Goal: Contribute content: Contribute content

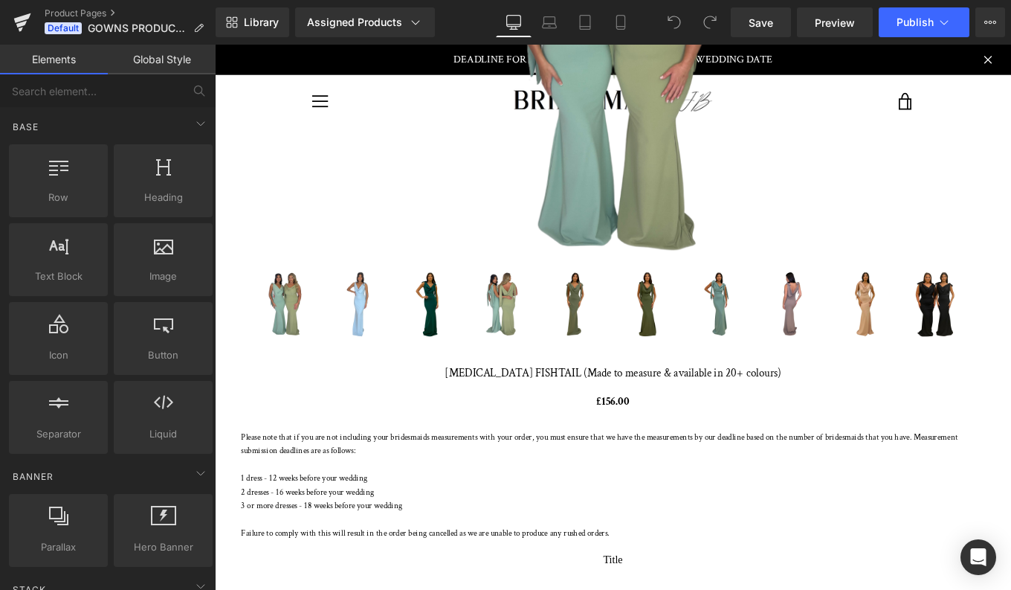
scroll to position [538, 0]
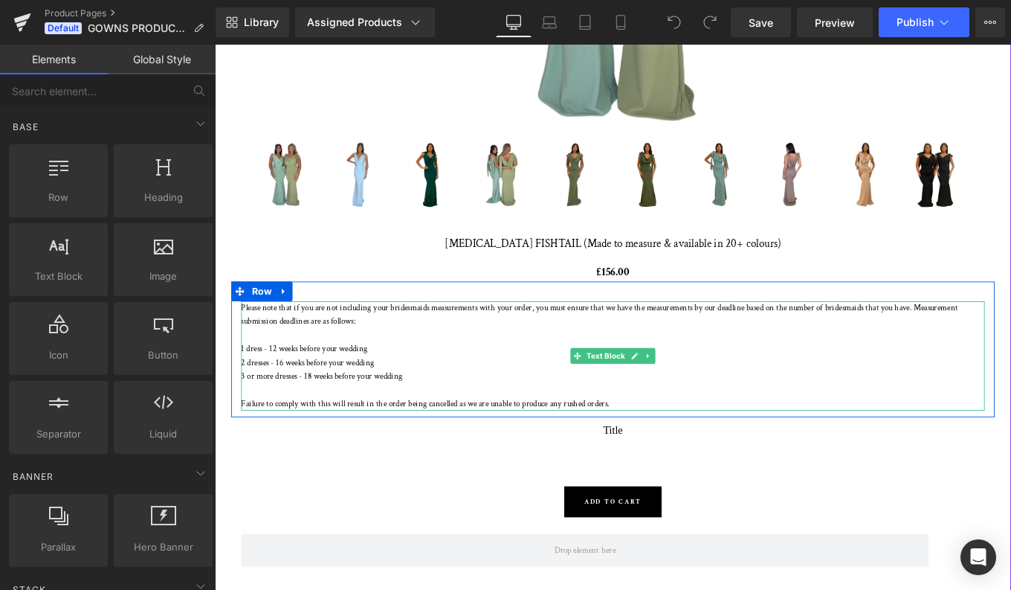
click at [373, 382] on p "1 dress - 12 weeks before your wedding" at bounding box center [665, 389] width 840 height 16
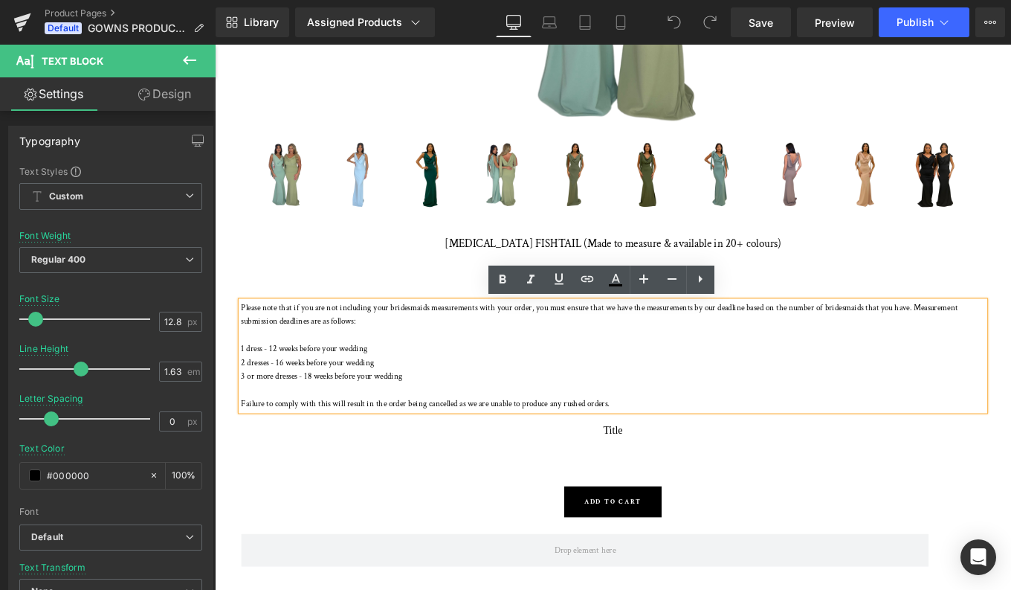
click at [266, 357] on p "Please note that if you are not including your bridesmaids measurements with yo…" at bounding box center [665, 350] width 840 height 31
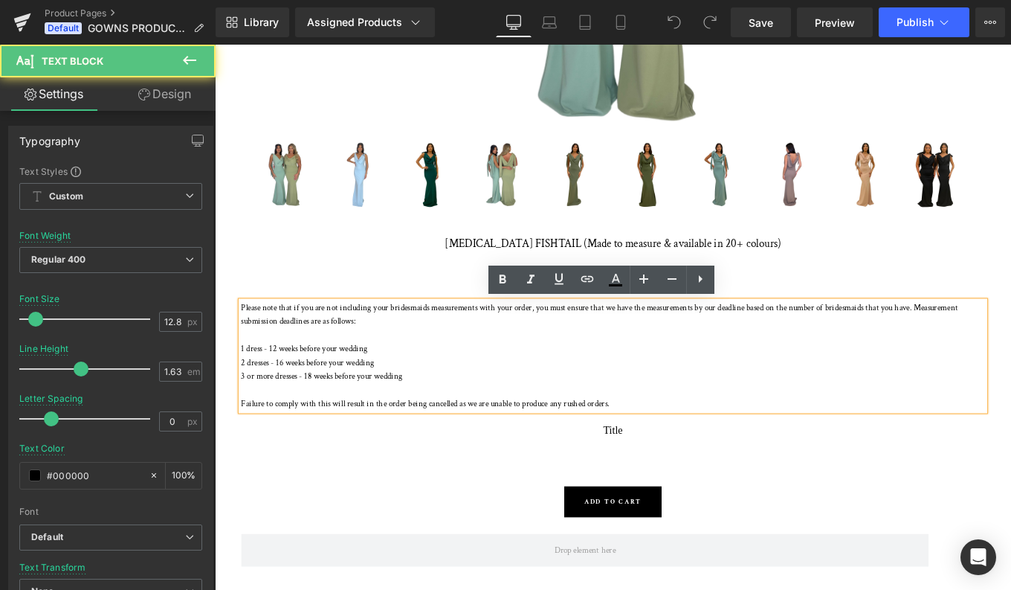
click at [231, 469] on div "(P) Image" at bounding box center [664, 276] width 885 height 1129
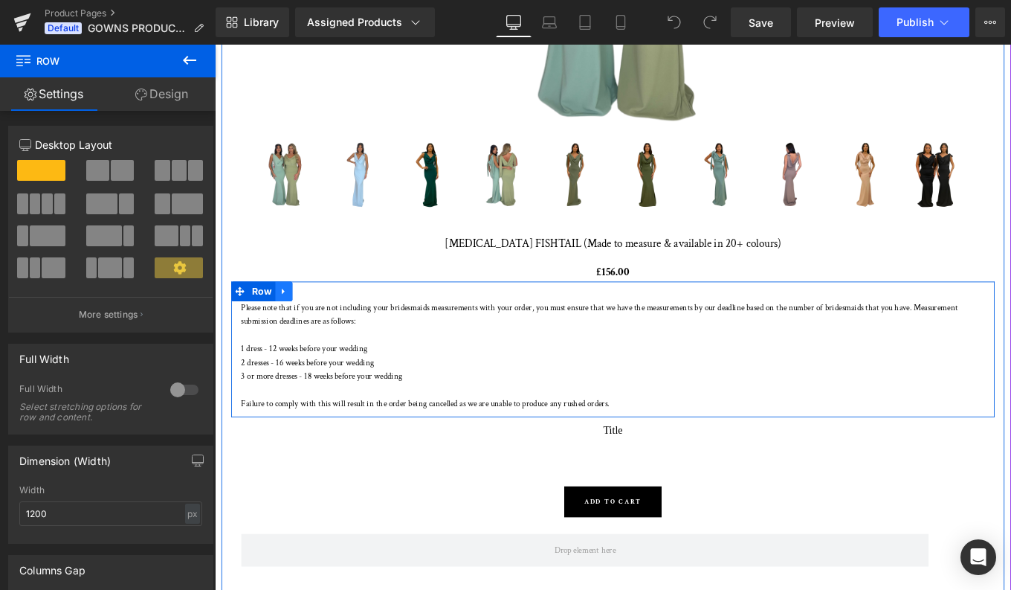
click at [292, 322] on icon at bounding box center [292, 323] width 3 height 7
click at [332, 320] on icon at bounding box center [331, 323] width 10 height 10
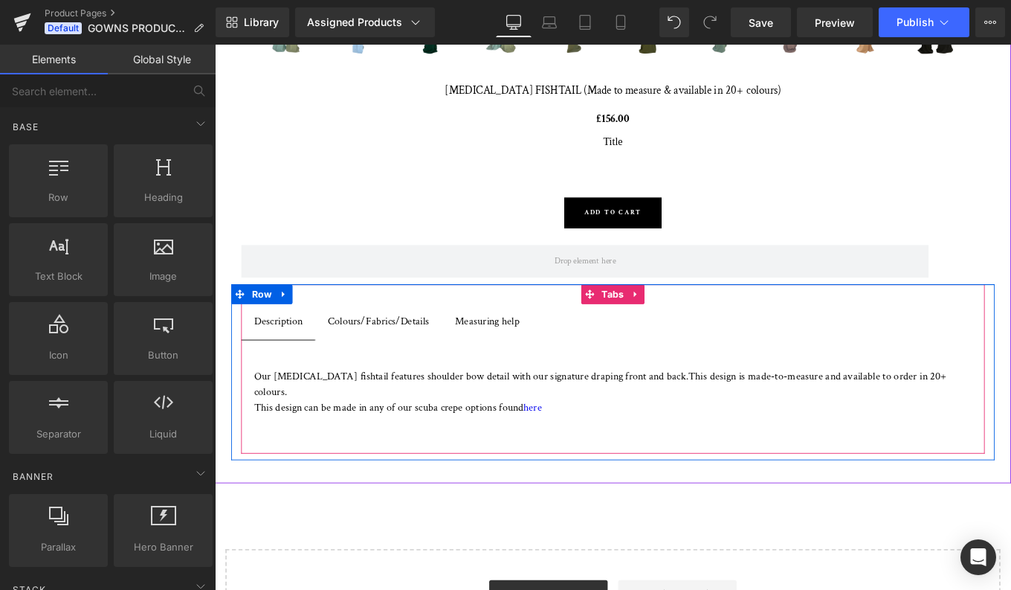
scroll to position [712, 0]
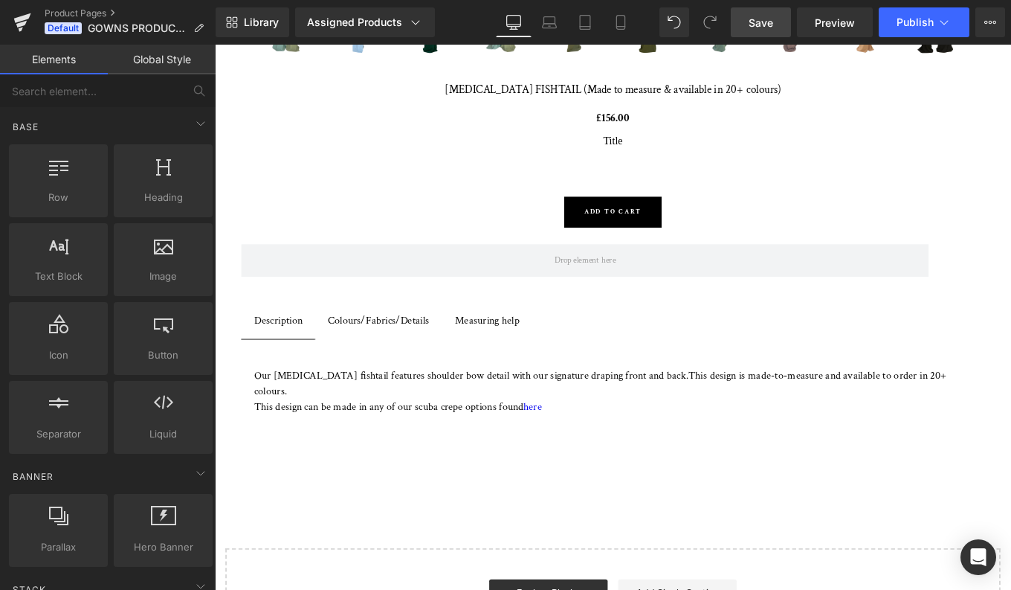
click at [758, 21] on span "Save" at bounding box center [761, 23] width 25 height 16
click at [944, 19] on icon at bounding box center [944, 22] width 15 height 15
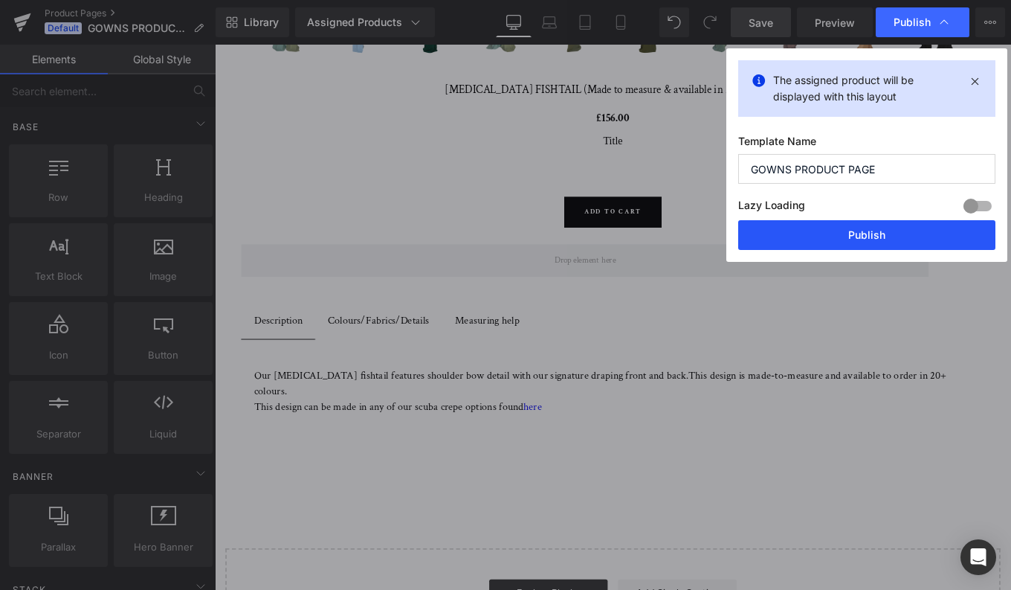
click at [860, 227] on button "Publish" at bounding box center [866, 235] width 257 height 30
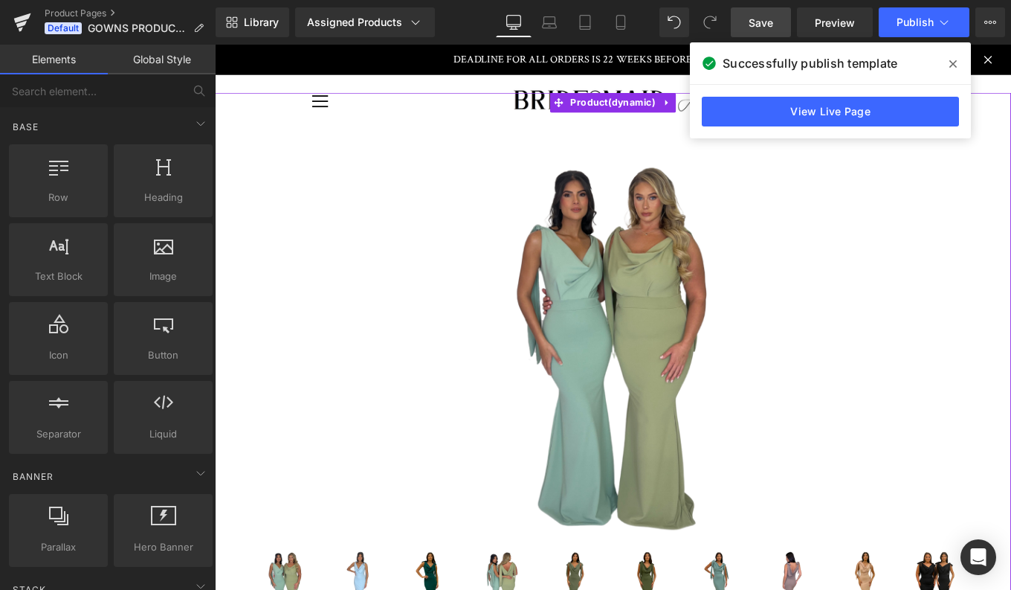
scroll to position [0, 0]
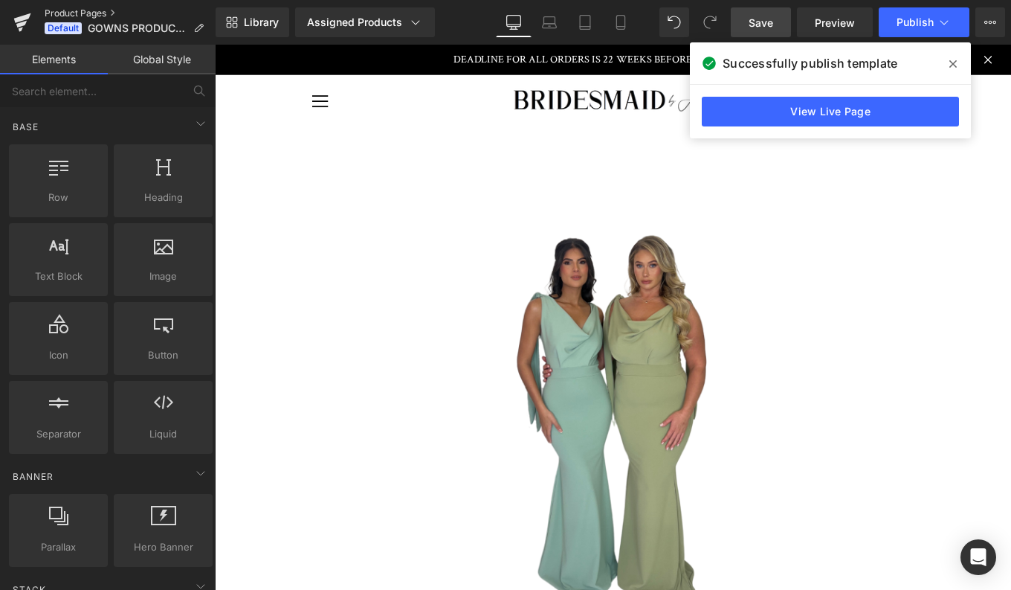
click at [74, 11] on link "Product Pages" at bounding box center [130, 13] width 171 height 12
